Goal: Communication & Community: Participate in discussion

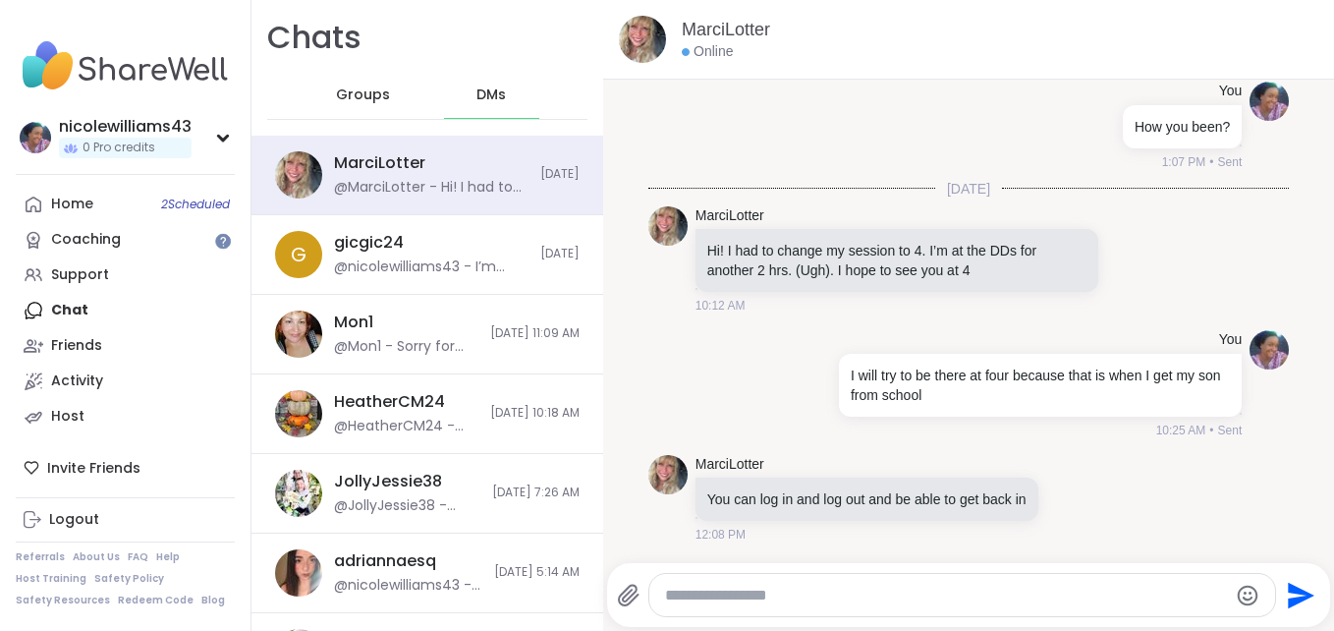
click at [366, 101] on span "Groups" at bounding box center [363, 95] width 54 height 20
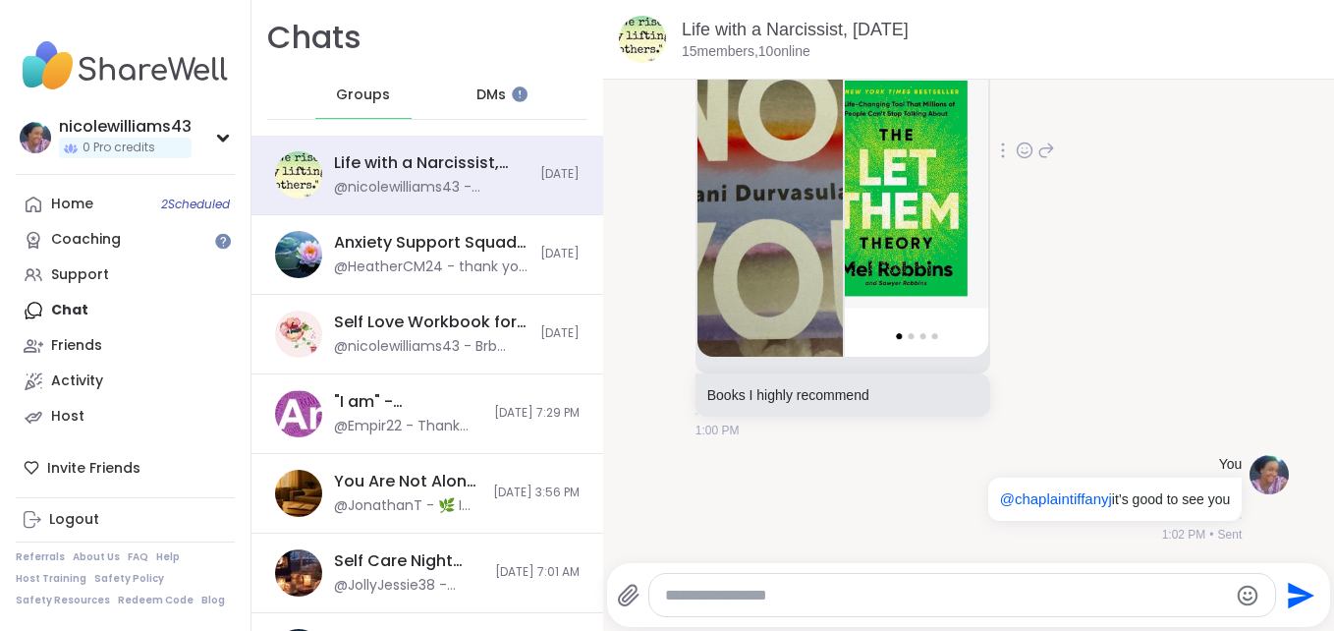
click at [856, 189] on img at bounding box center [917, 123] width 145 height 468
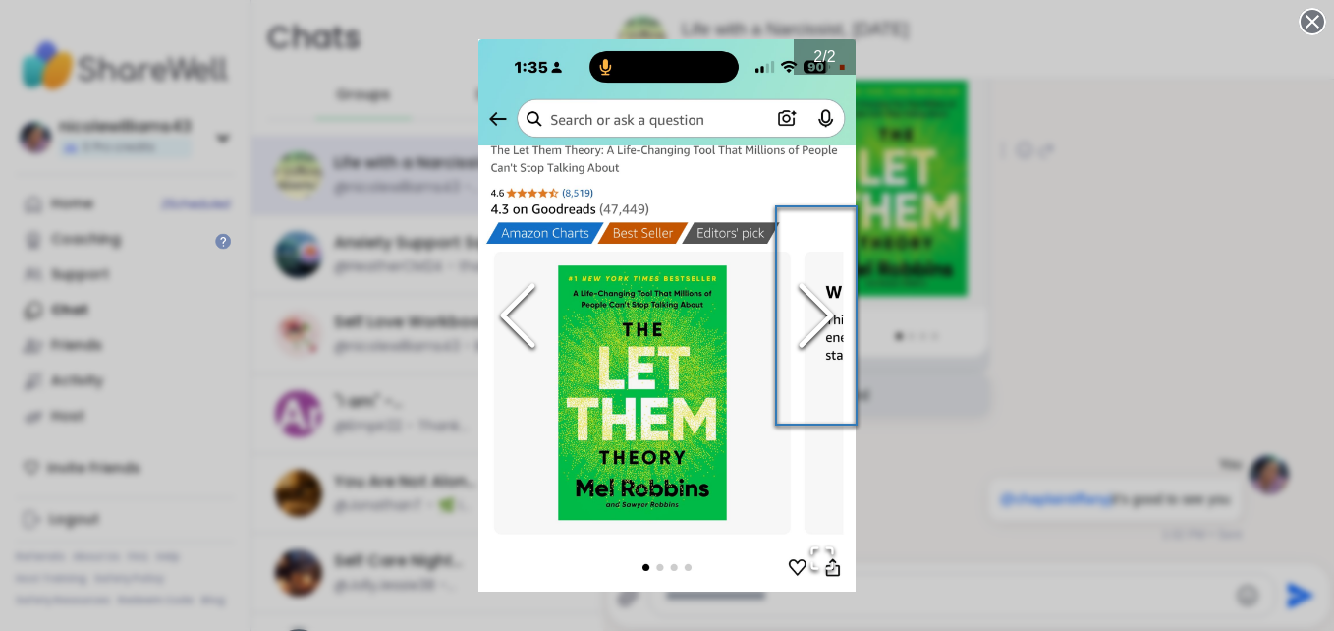
click at [813, 307] on polyline "Next Slide" at bounding box center [816, 315] width 29 height 59
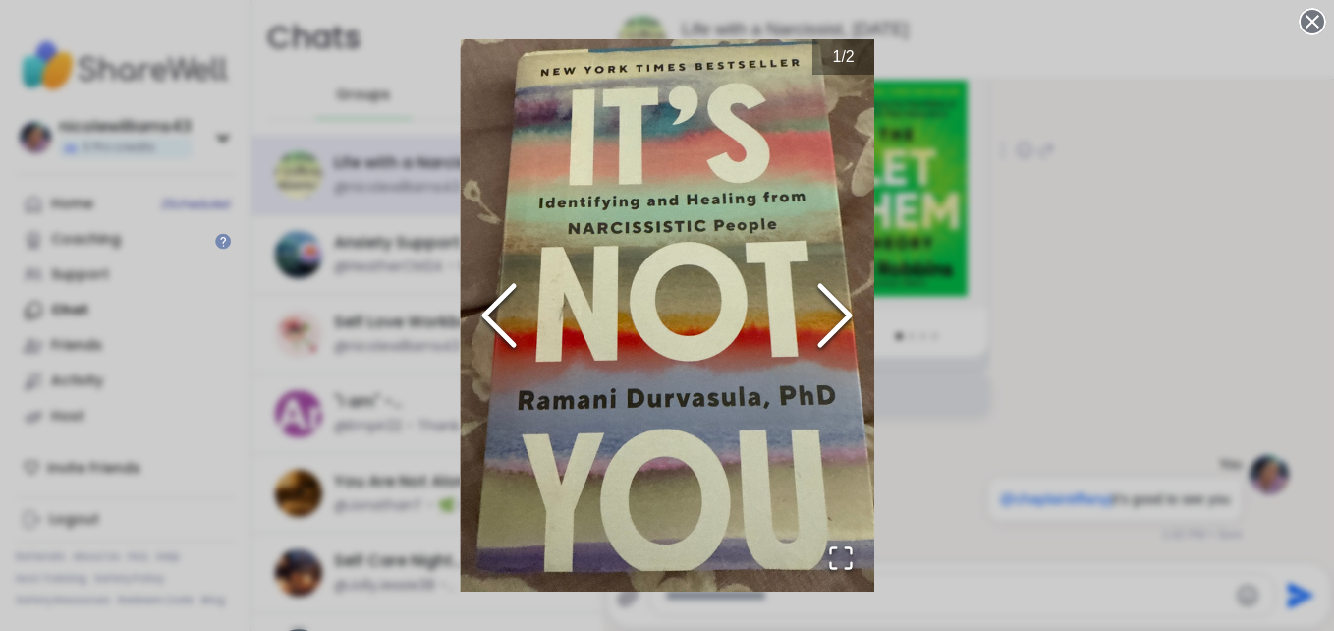
click at [813, 307] on icon "Next Slide" at bounding box center [835, 315] width 59 height 118
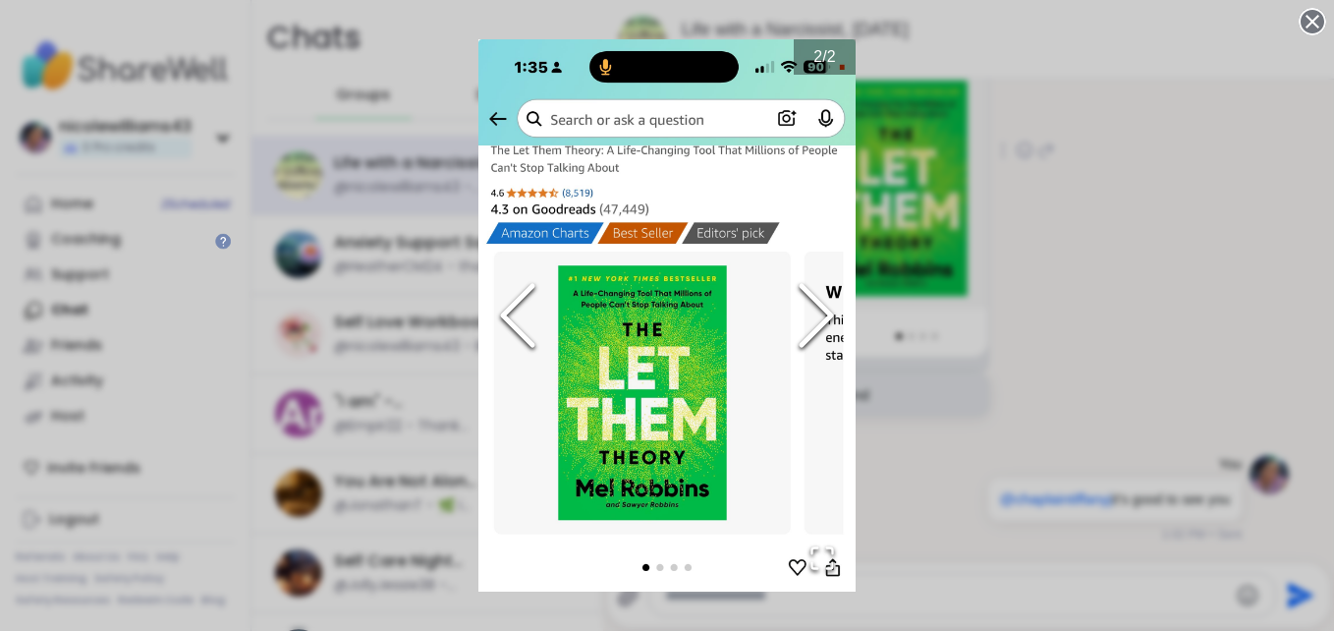
click at [916, 49] on div "2 / 2" at bounding box center [667, 315] width 1334 height 631
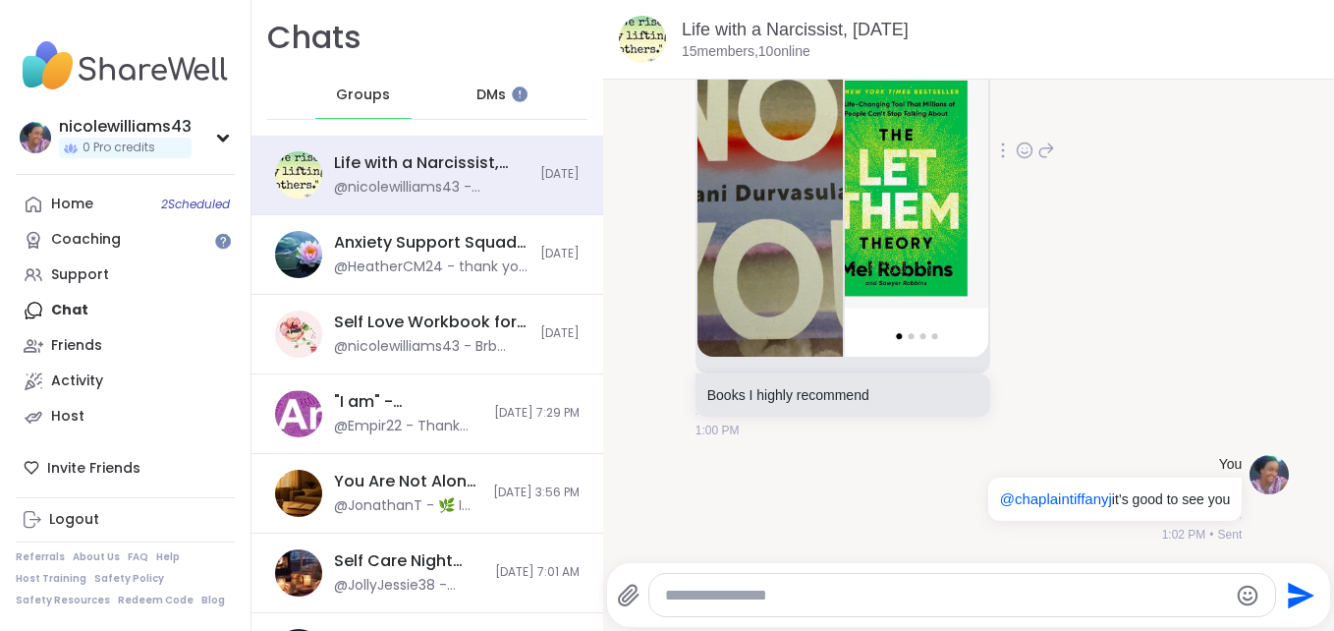
drag, startPoint x: 375, startPoint y: 92, endPoint x: 355, endPoint y: 96, distance: 21.0
click at [355, 96] on span "Groups" at bounding box center [363, 95] width 54 height 20
click at [358, 158] on div "Life with a Narcissist, [DATE]" at bounding box center [431, 163] width 195 height 22
click at [307, 177] on img at bounding box center [298, 174] width 47 height 47
